Goal: Find specific page/section: Find specific page/section

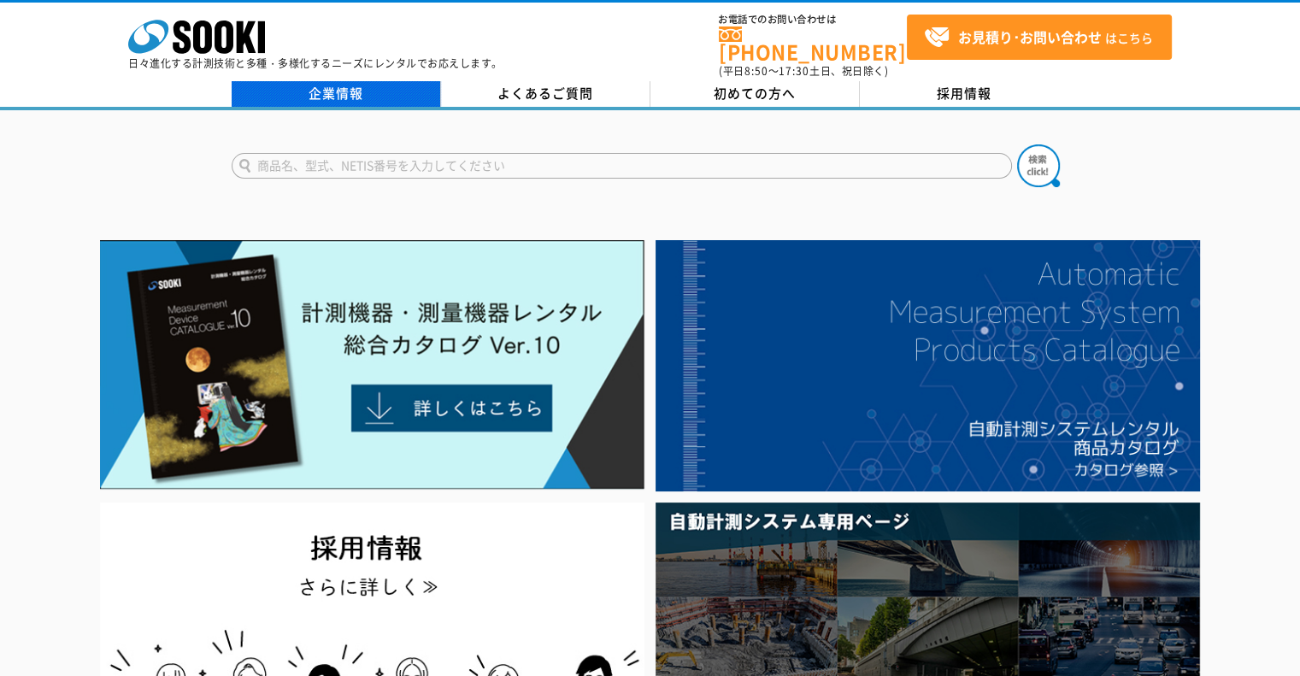
click at [364, 92] on link "企業情報" at bounding box center [336, 94] width 209 height 26
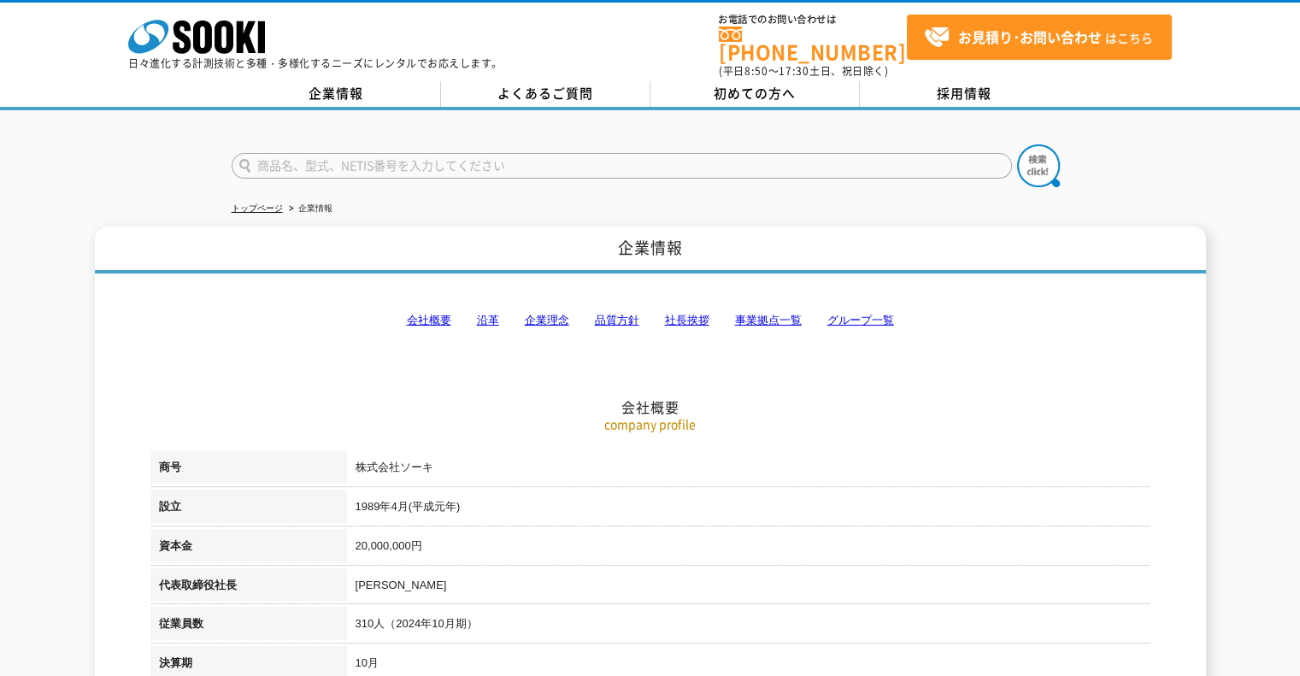
click at [743, 314] on link "事業拠点一覧" at bounding box center [768, 320] width 67 height 13
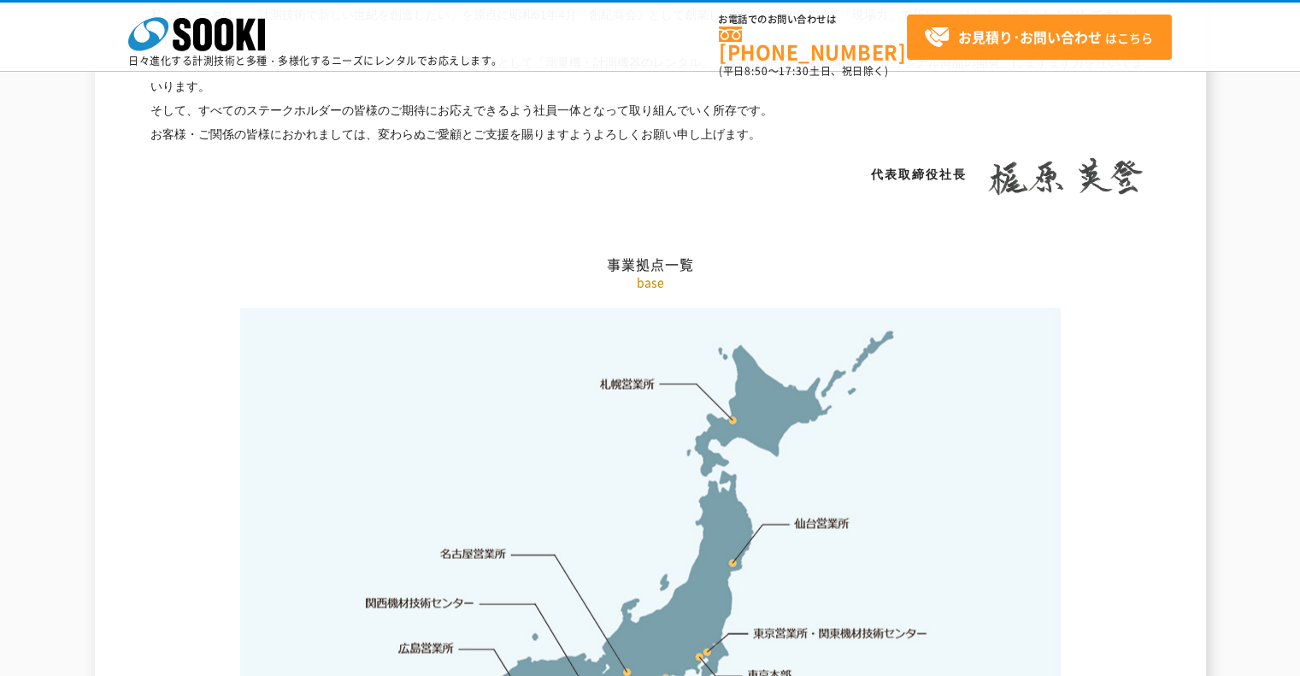
scroll to position [3432, 0]
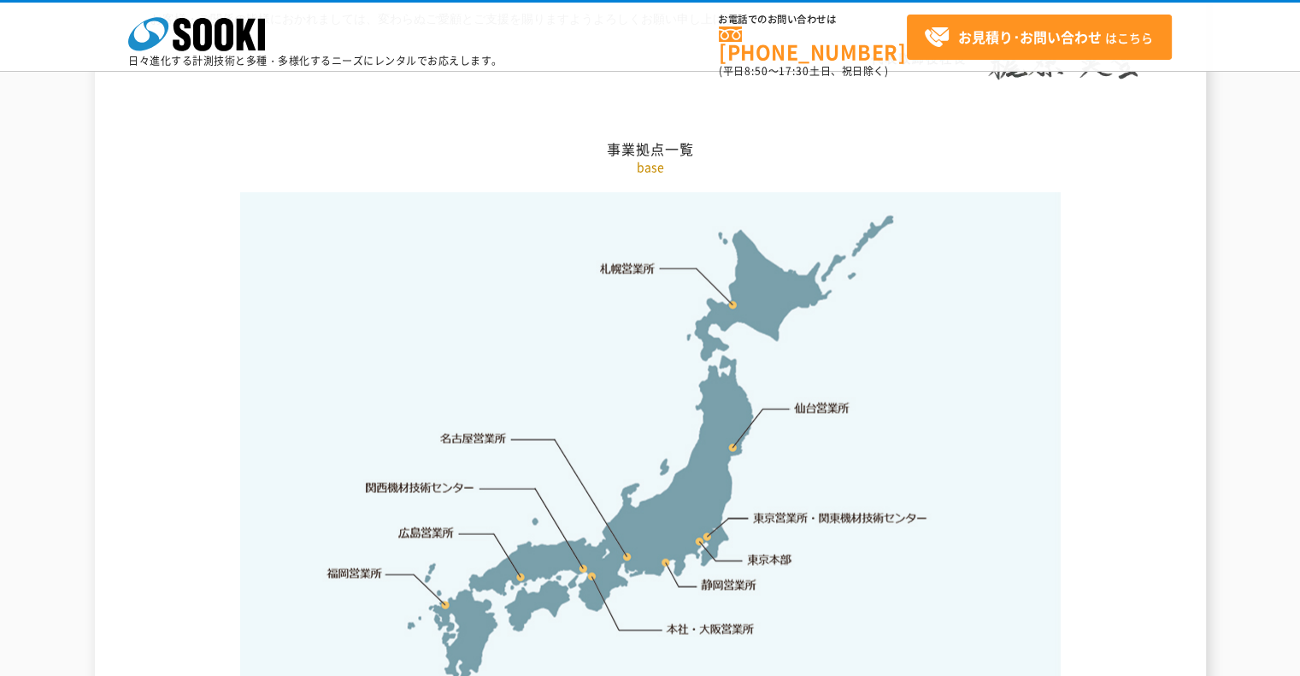
click at [418, 480] on link "関西機材技術センター" at bounding box center [420, 488] width 109 height 17
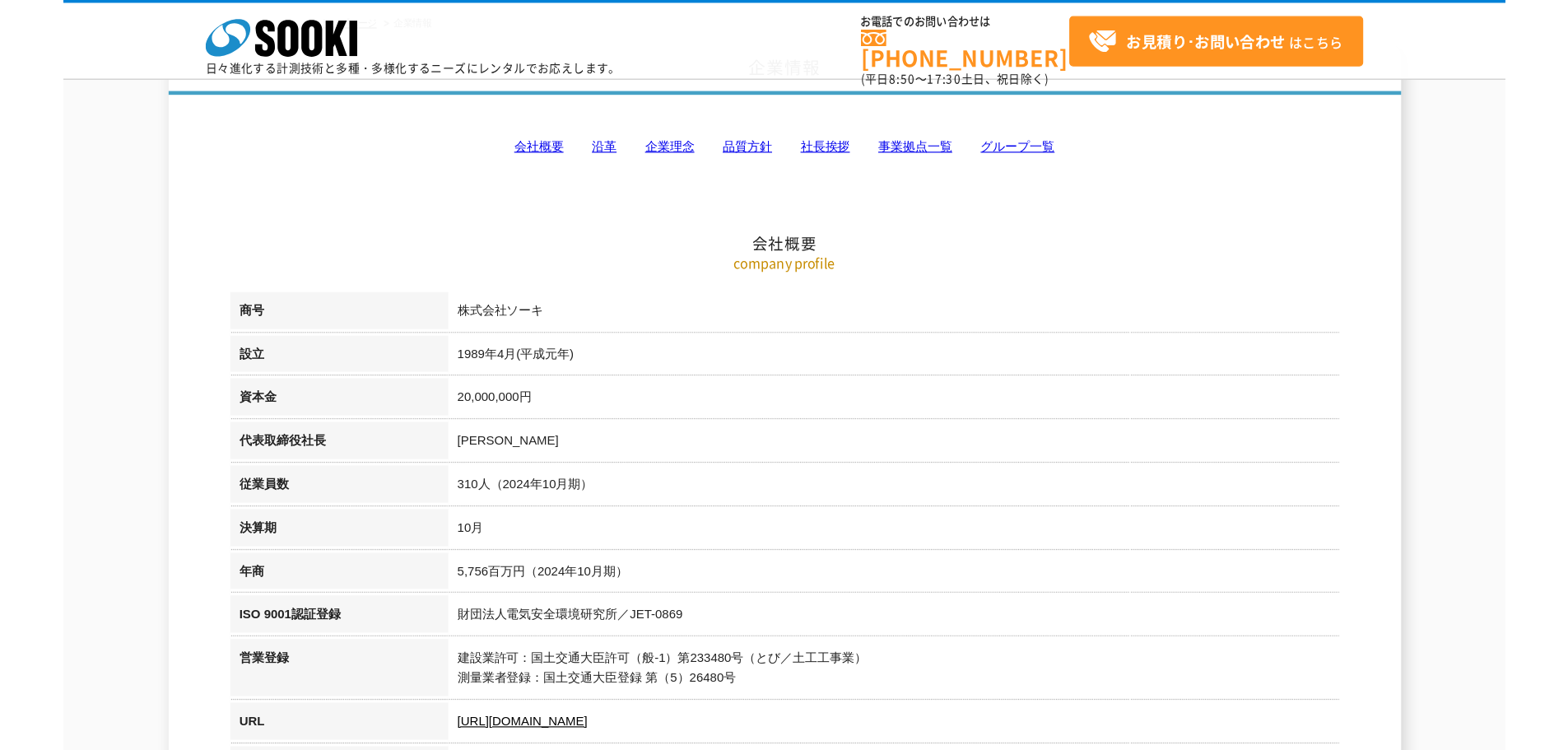
scroll to position [105, 0]
